Goal: Task Accomplishment & Management: Manage account settings

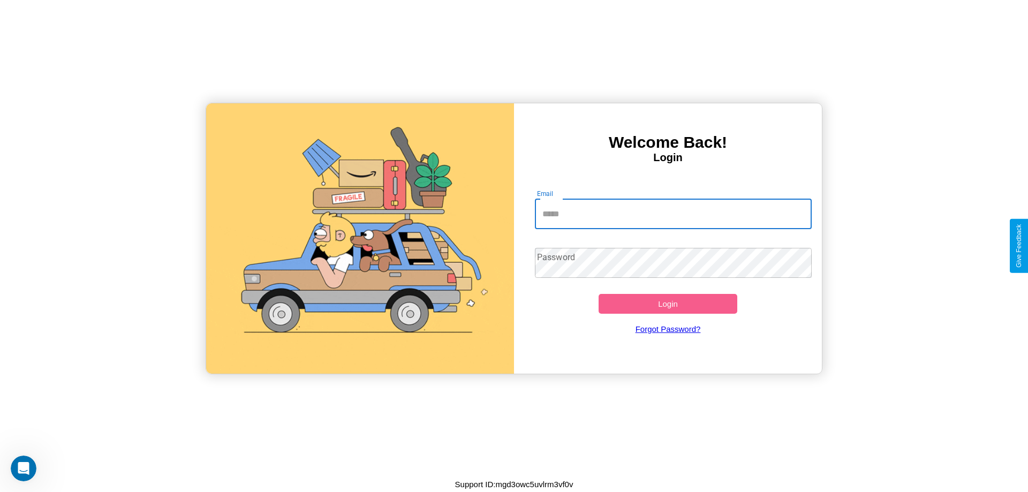
click at [673, 214] on input "Email" at bounding box center [673, 214] width 277 height 30
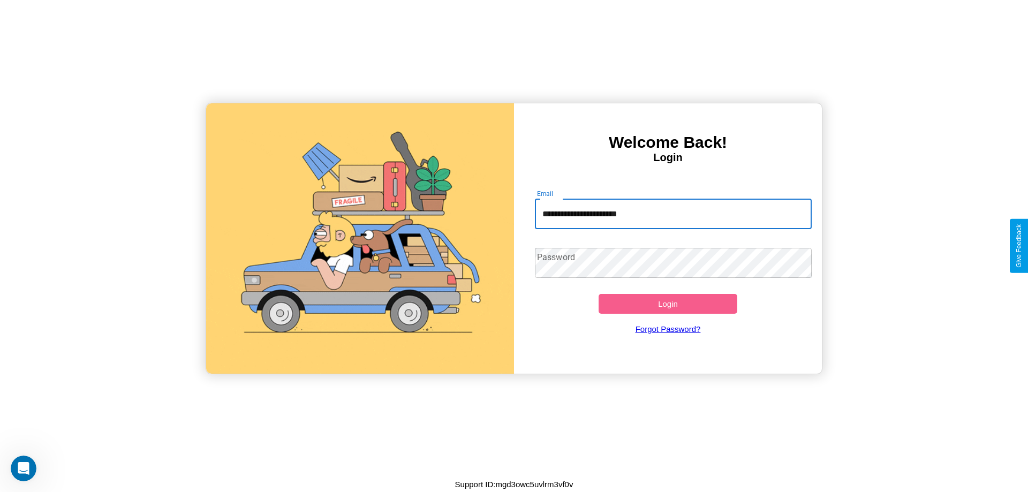
type input "**********"
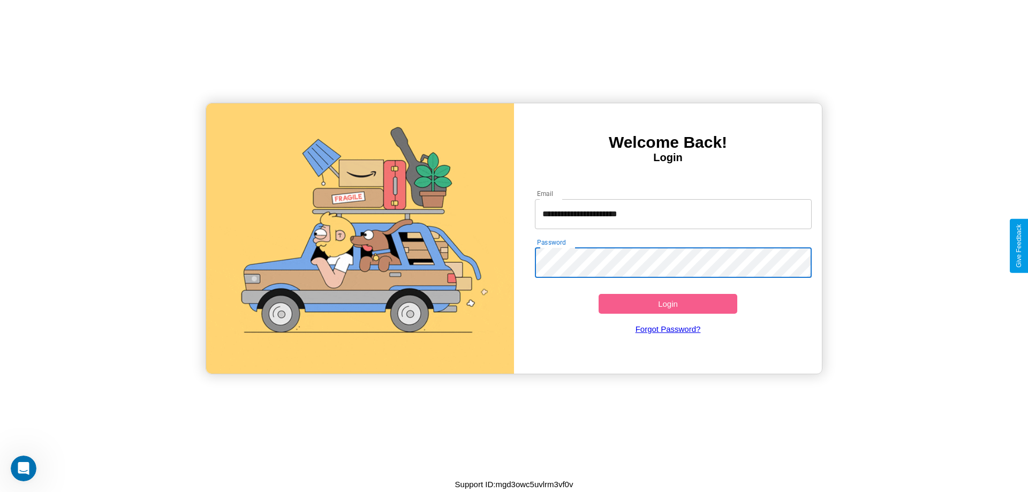
click at [668, 304] on button "Login" at bounding box center [668, 304] width 139 height 20
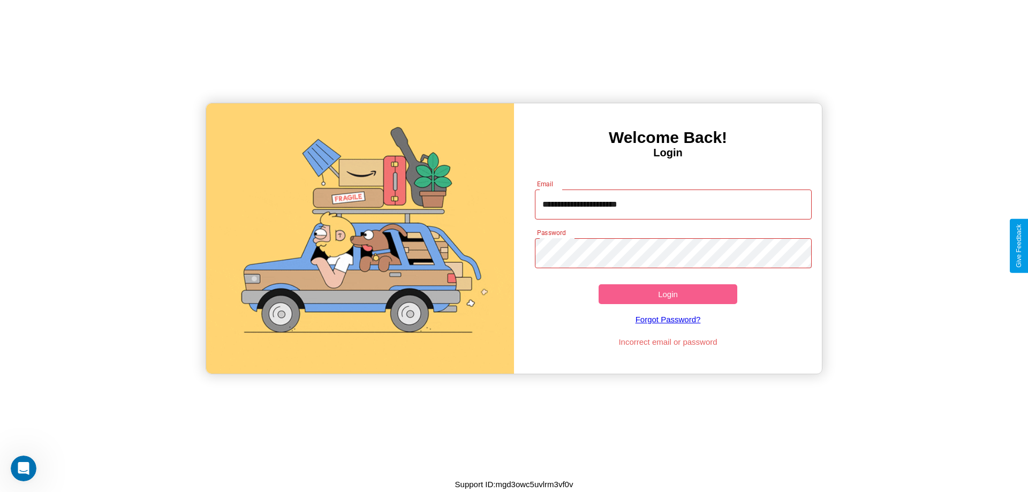
click at [668, 294] on button "Login" at bounding box center [668, 294] width 139 height 20
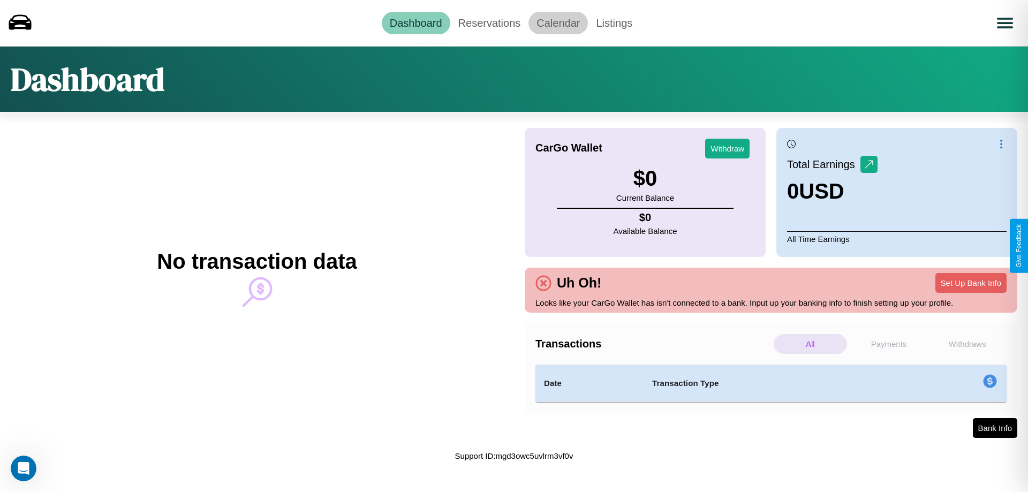
click at [558, 22] on link "Calendar" at bounding box center [557, 23] width 59 height 22
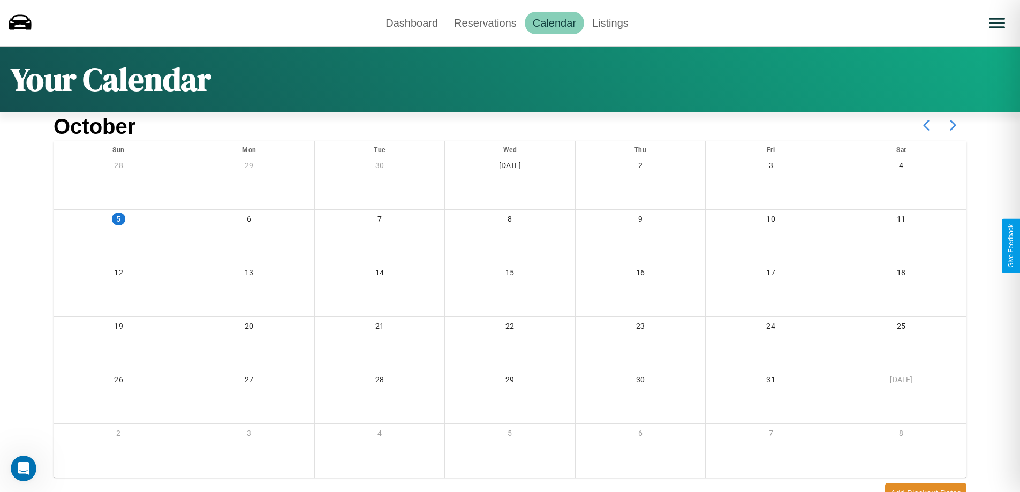
click at [953, 125] on icon at bounding box center [953, 125] width 27 height 27
click at [485, 22] on link "Reservations" at bounding box center [485, 23] width 79 height 22
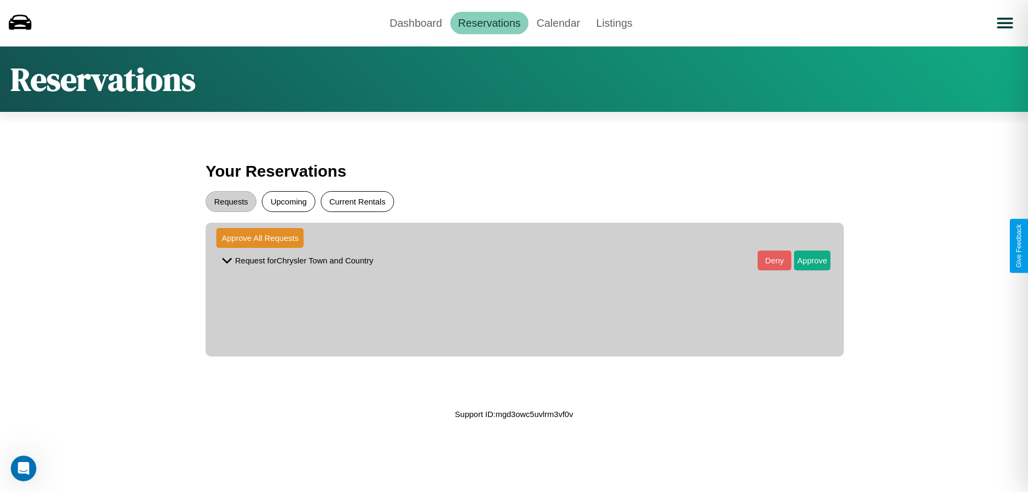
click at [357, 201] on button "Current Rentals" at bounding box center [357, 201] width 73 height 21
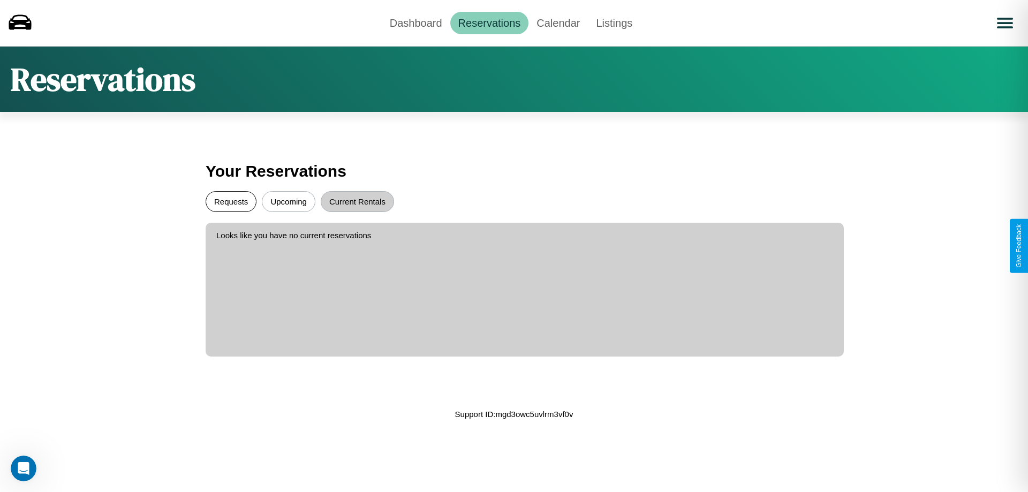
click at [231, 201] on button "Requests" at bounding box center [231, 201] width 51 height 21
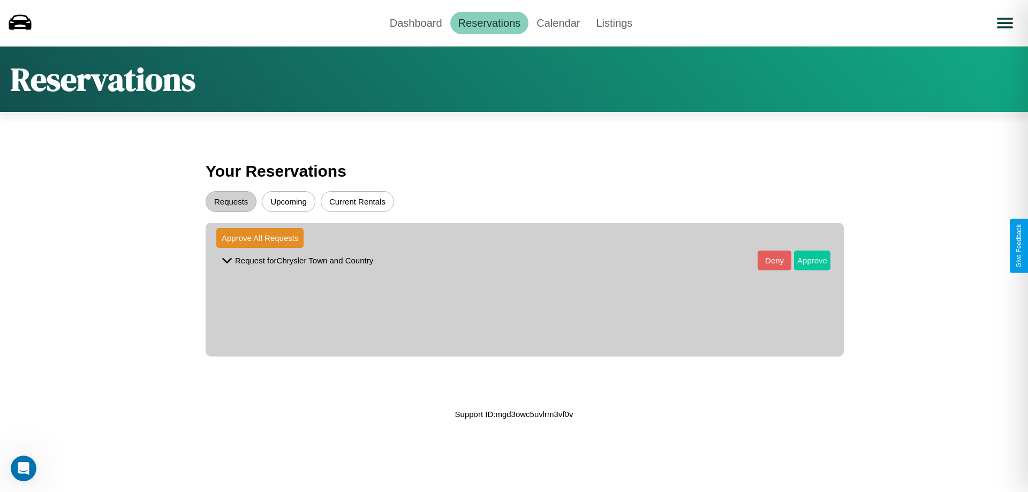
click at [804, 260] on button "Approve" at bounding box center [812, 261] width 36 height 20
